Goal: Information Seeking & Learning: Check status

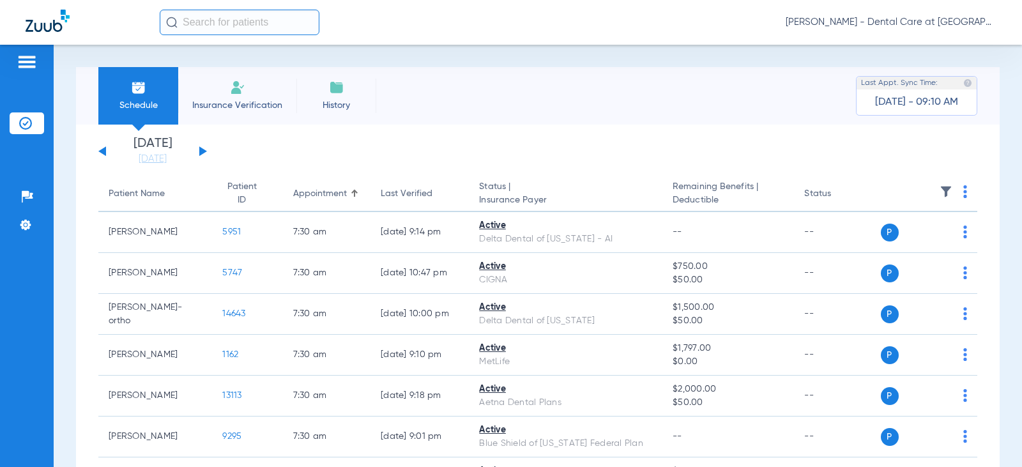
click at [298, 24] on input "text" at bounding box center [240, 23] width 160 height 26
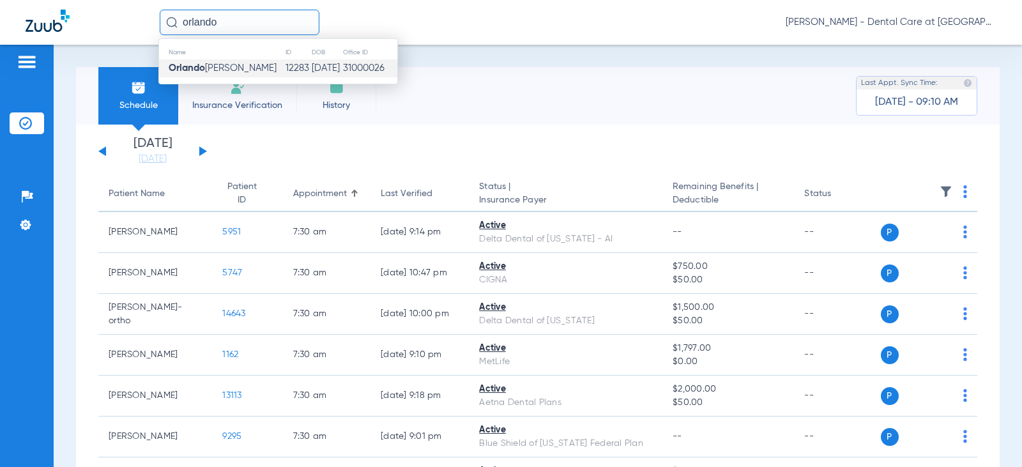
click at [262, 67] on span "[PERSON_NAME] [PERSON_NAME]" at bounding box center [223, 68] width 108 height 10
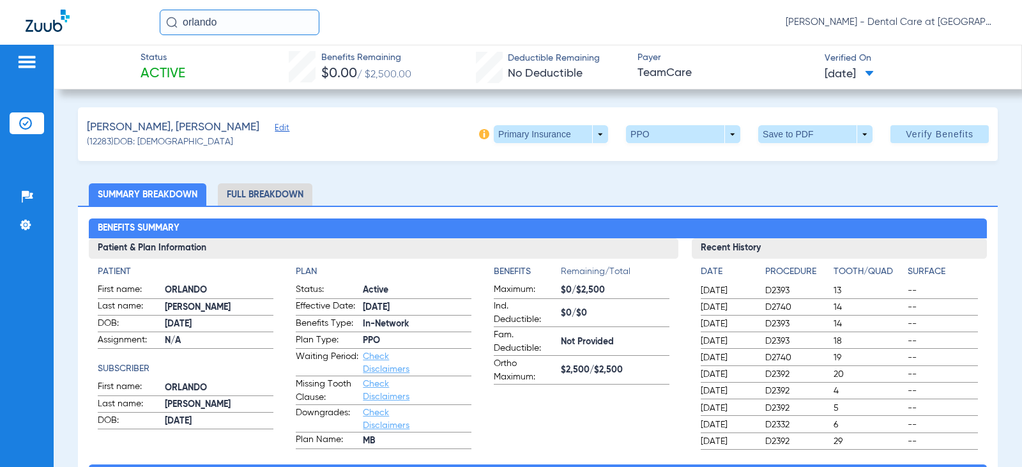
click at [236, 188] on li "Full Breakdown" at bounding box center [265, 194] width 95 height 22
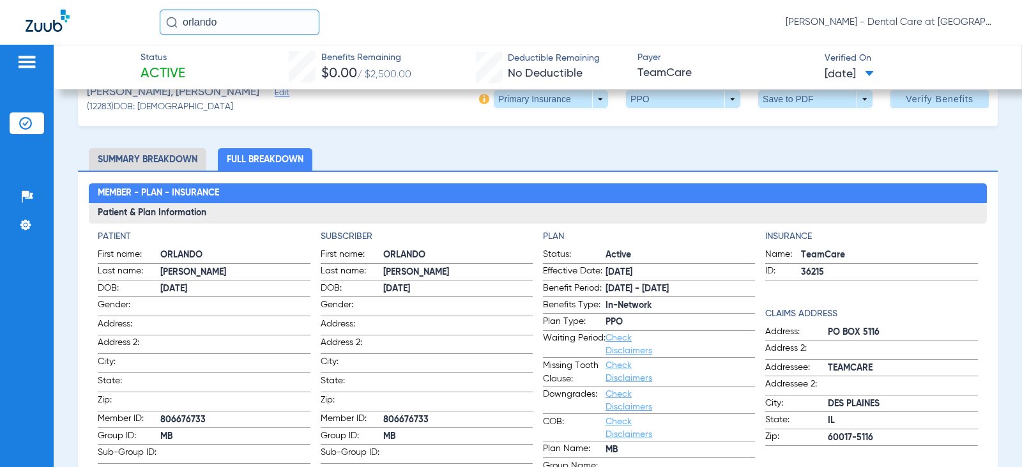
scroll to position [64, 0]
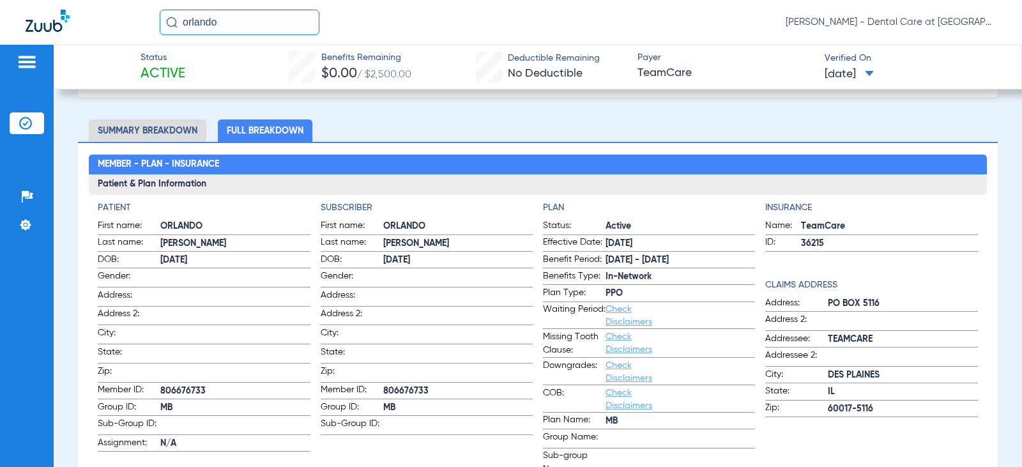
drag, startPoint x: 237, startPoint y: 15, endPoint x: 146, endPoint y: 29, distance: 91.8
click at [146, 29] on div "[PERSON_NAME] - Dental Care at [GEOGRAPHIC_DATA]" at bounding box center [511, 22] width 1022 height 45
click at [273, 28] on input "[PERSON_NAME]" at bounding box center [240, 23] width 160 height 26
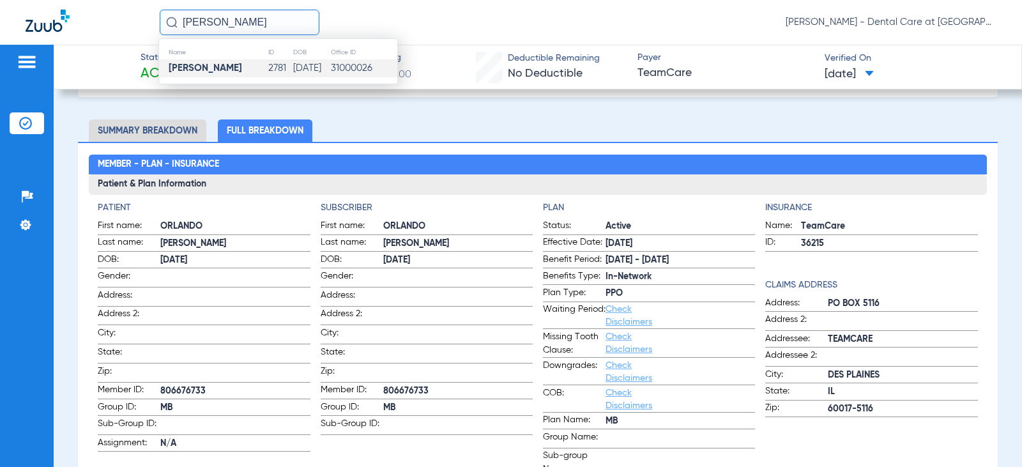
type input "[PERSON_NAME]"
click at [268, 68] on td "2781" at bounding box center [280, 68] width 25 height 18
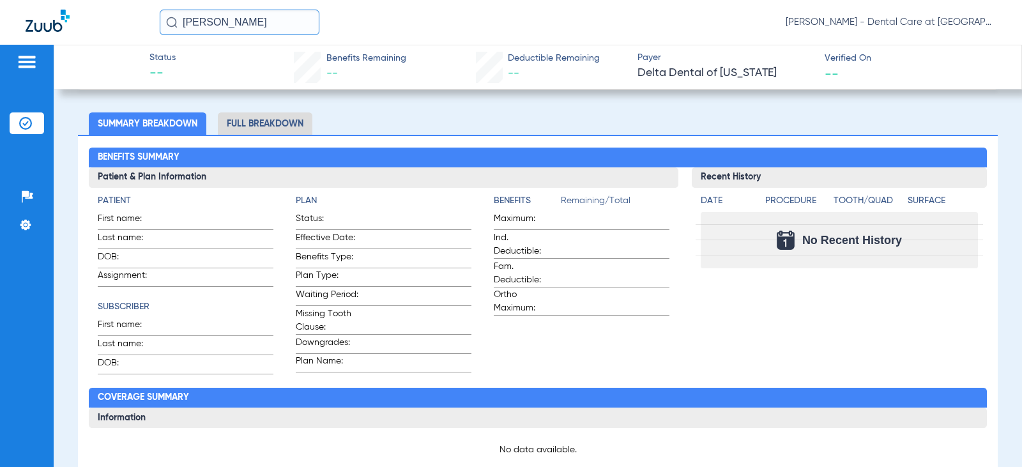
scroll to position [158, 0]
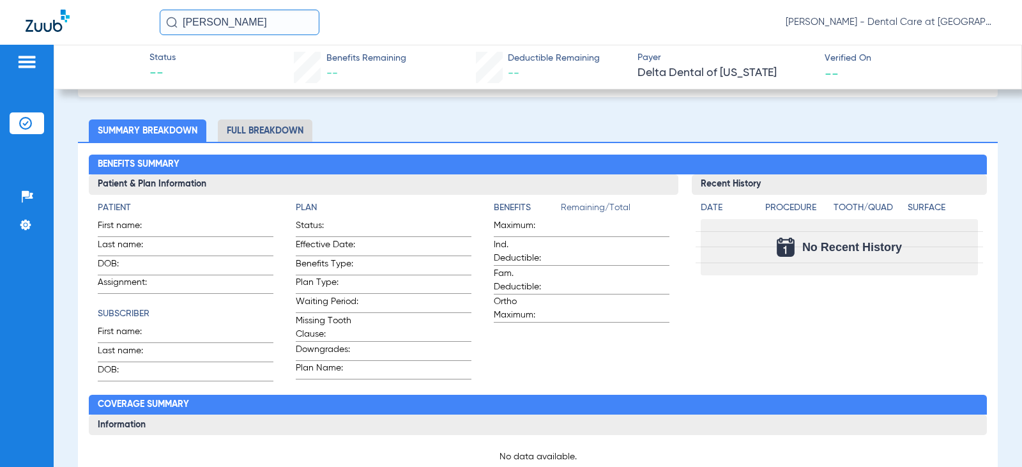
click at [271, 21] on input "[PERSON_NAME]" at bounding box center [240, 23] width 160 height 26
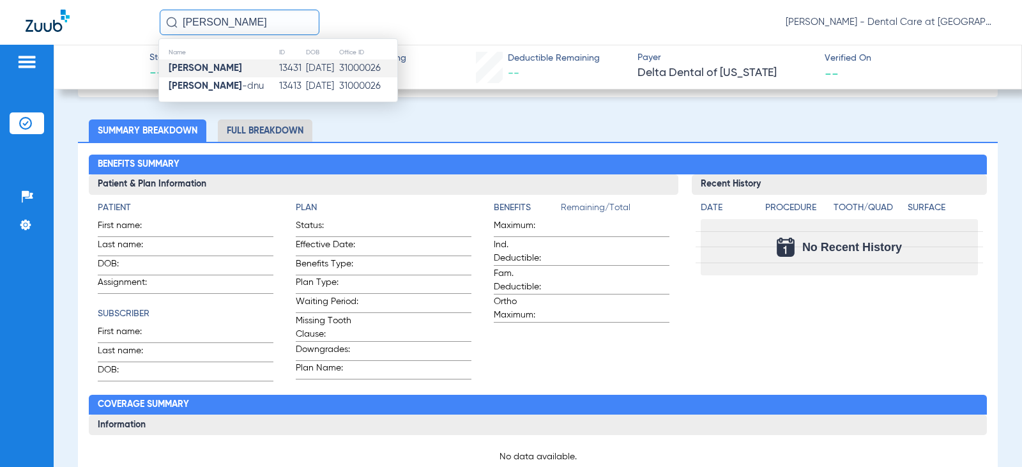
type input "[PERSON_NAME]"
click at [305, 66] on td "[DATE]" at bounding box center [321, 68] width 33 height 18
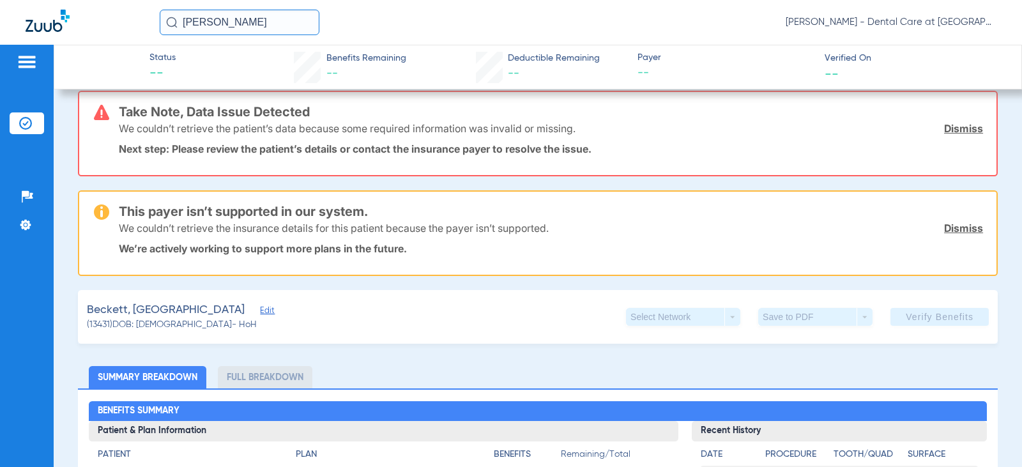
scroll to position [8, 0]
